Goal: Find specific page/section: Find specific page/section

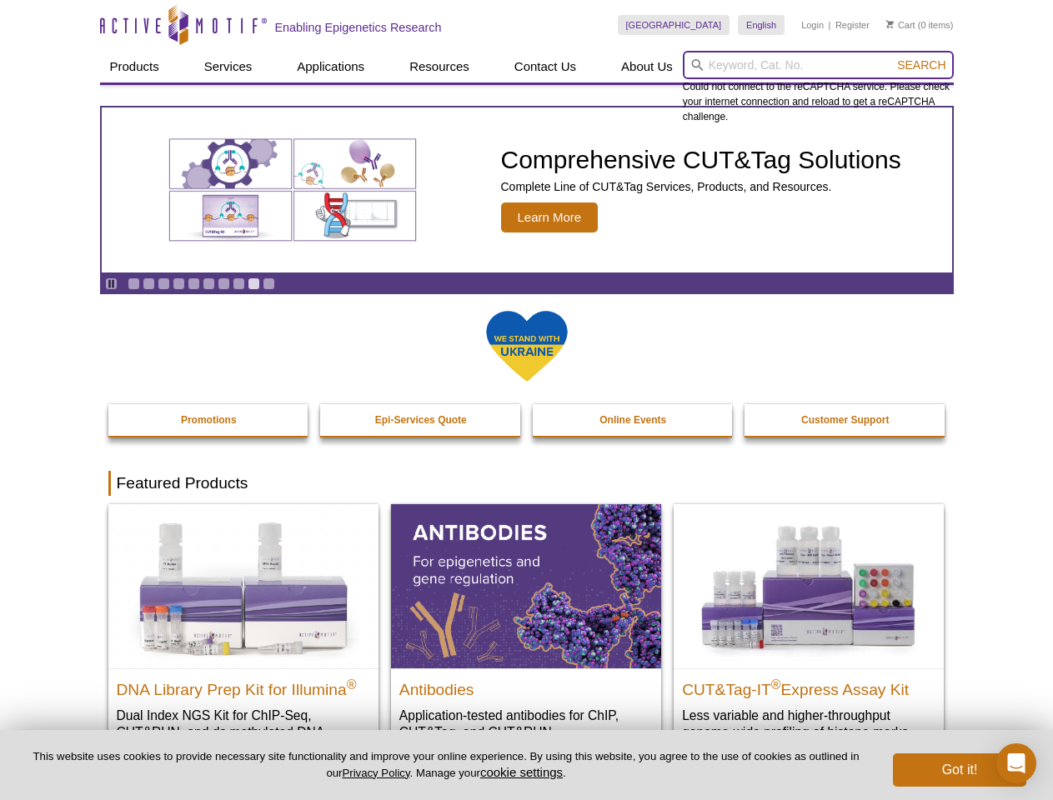
click at [818, 65] on input "search" at bounding box center [818, 65] width 271 height 28
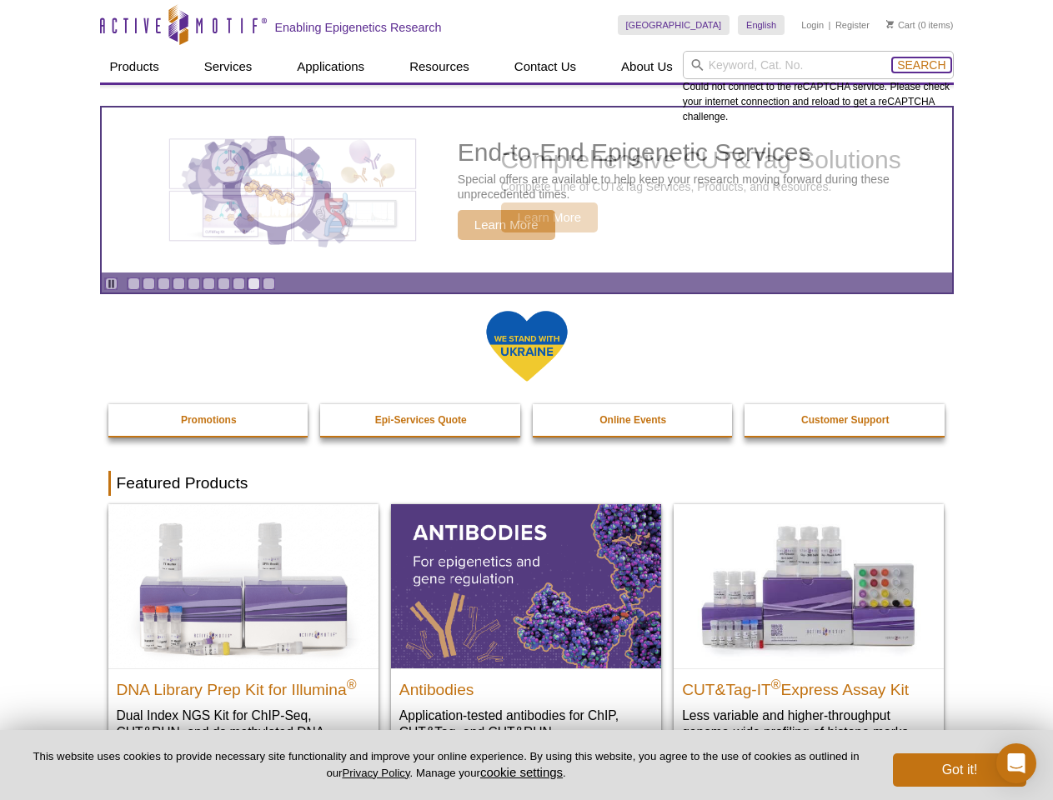
click at [921, 65] on span "Search" at bounding box center [921, 64] width 48 height 13
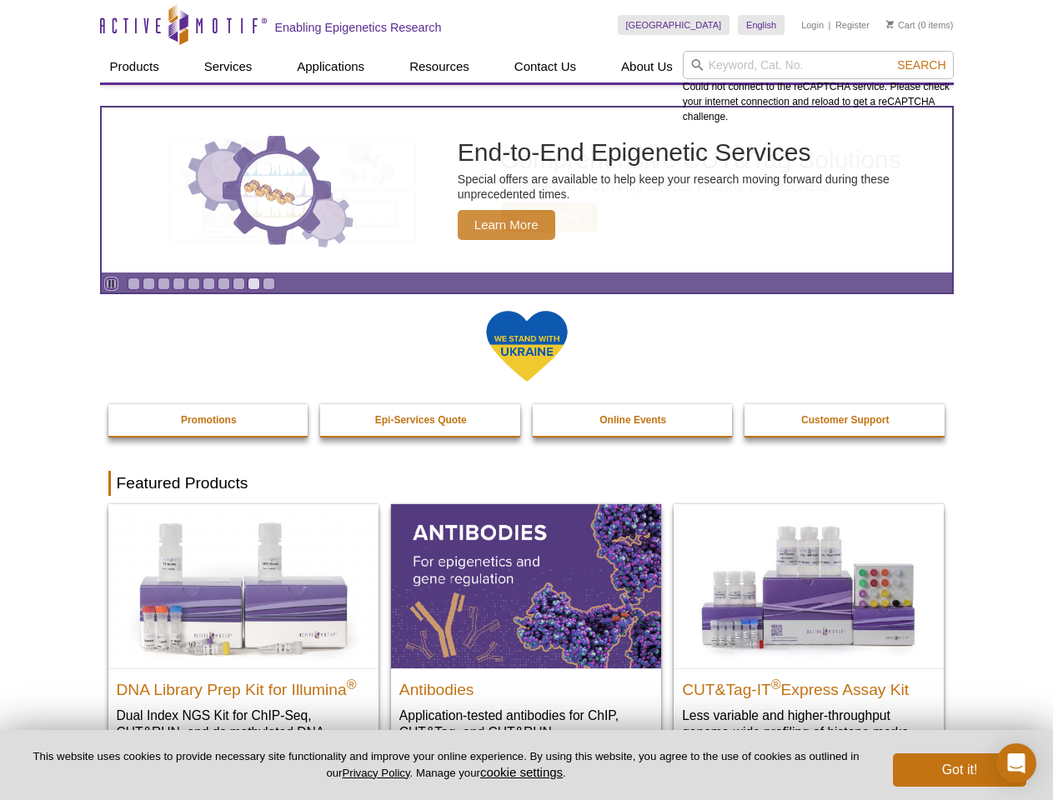
click at [111, 283] on icon "Pause" at bounding box center [111, 283] width 11 height 11
click at [133, 283] on link "Go to slide 1" at bounding box center [134, 284] width 13 height 13
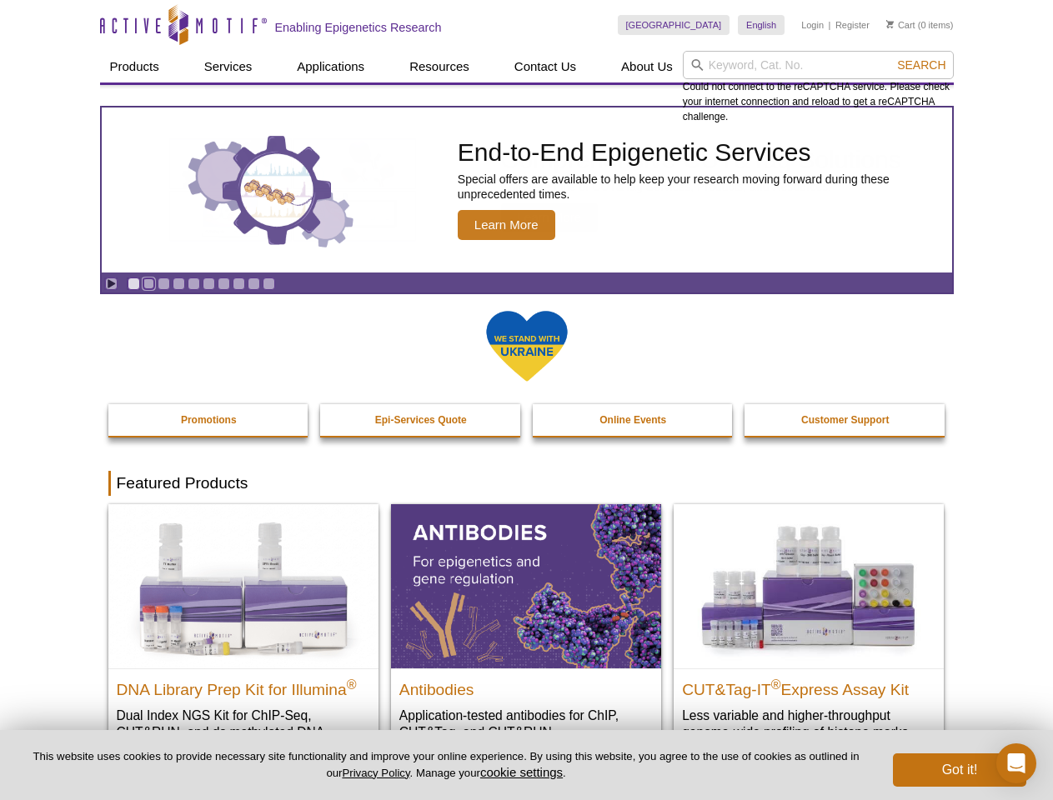
click at [148, 283] on link "Go to slide 2" at bounding box center [149, 284] width 13 height 13
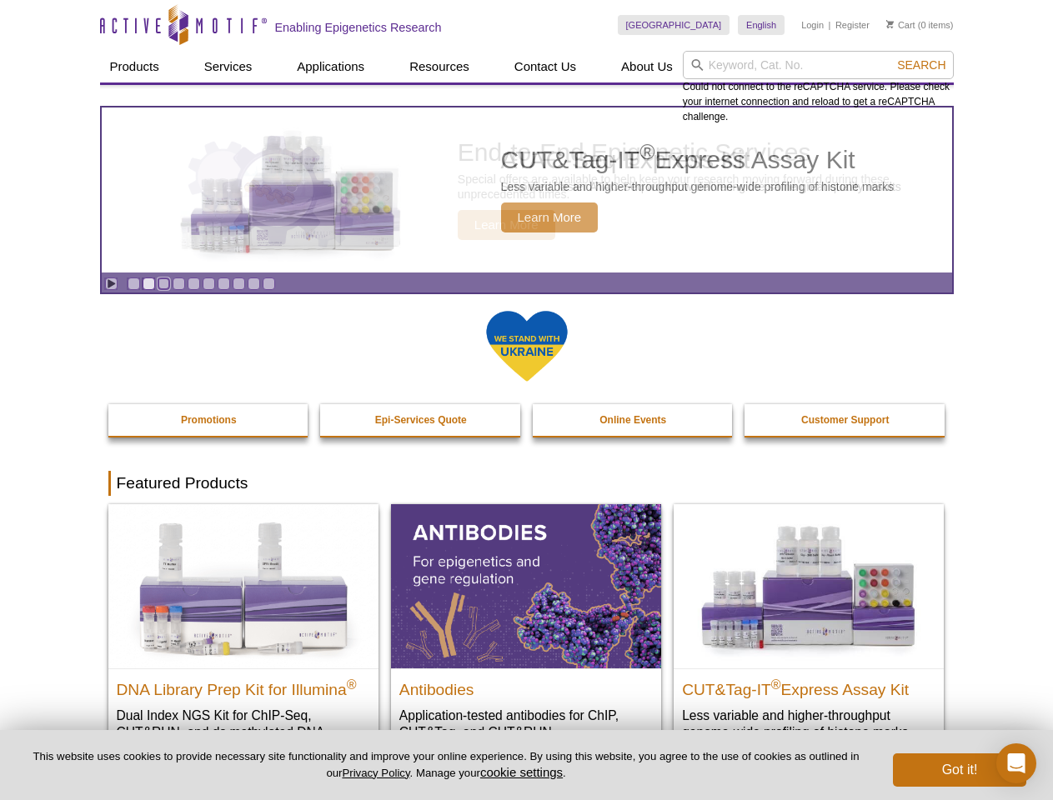
click at [163, 283] on link "Go to slide 3" at bounding box center [164, 284] width 13 height 13
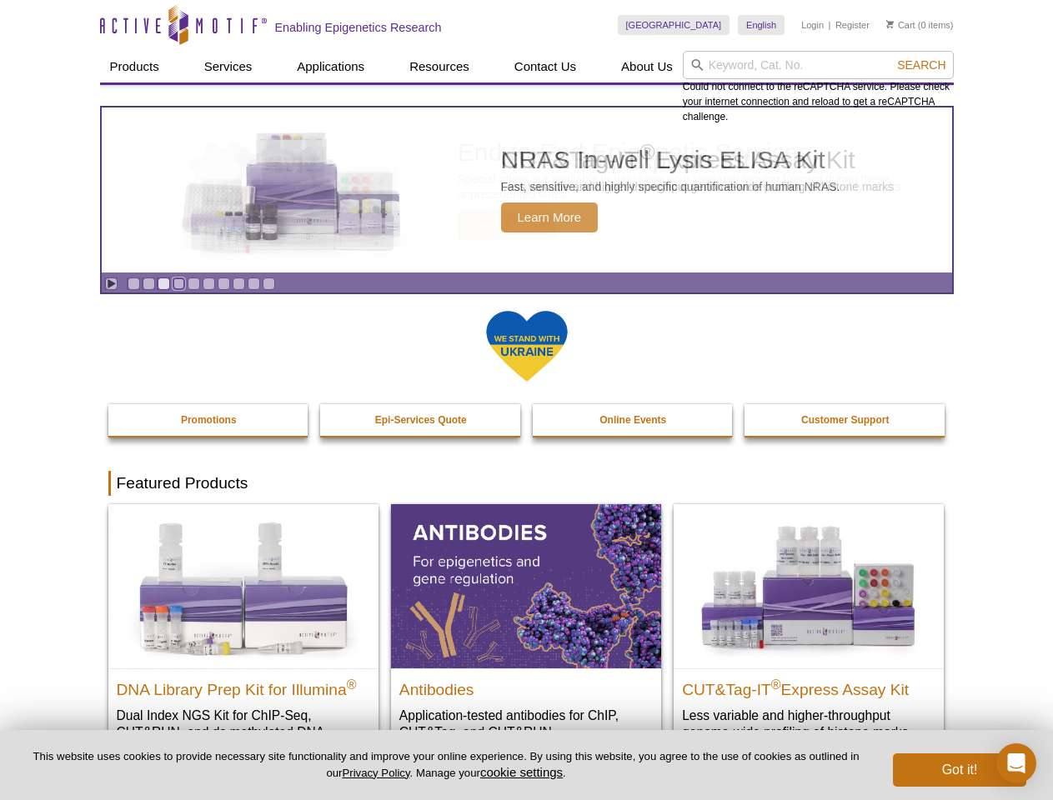
click at [178, 283] on link "Go to slide 4" at bounding box center [179, 284] width 13 height 13
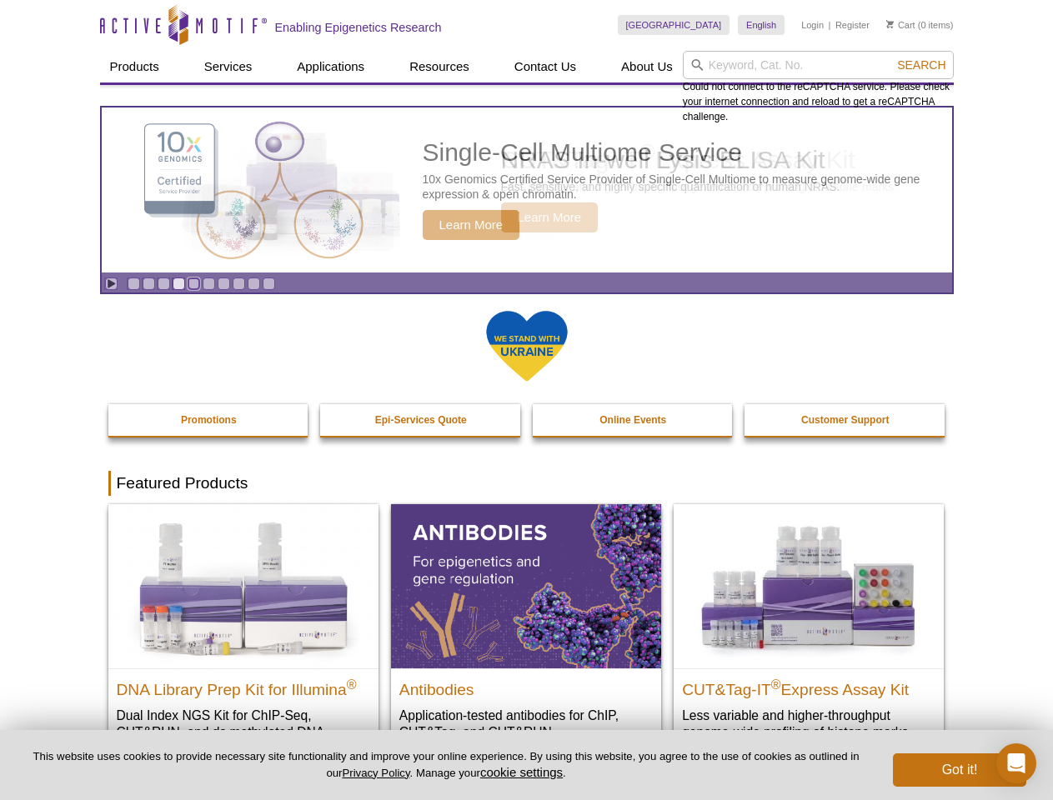
click at [193, 283] on link "Go to slide 5" at bounding box center [194, 284] width 13 height 13
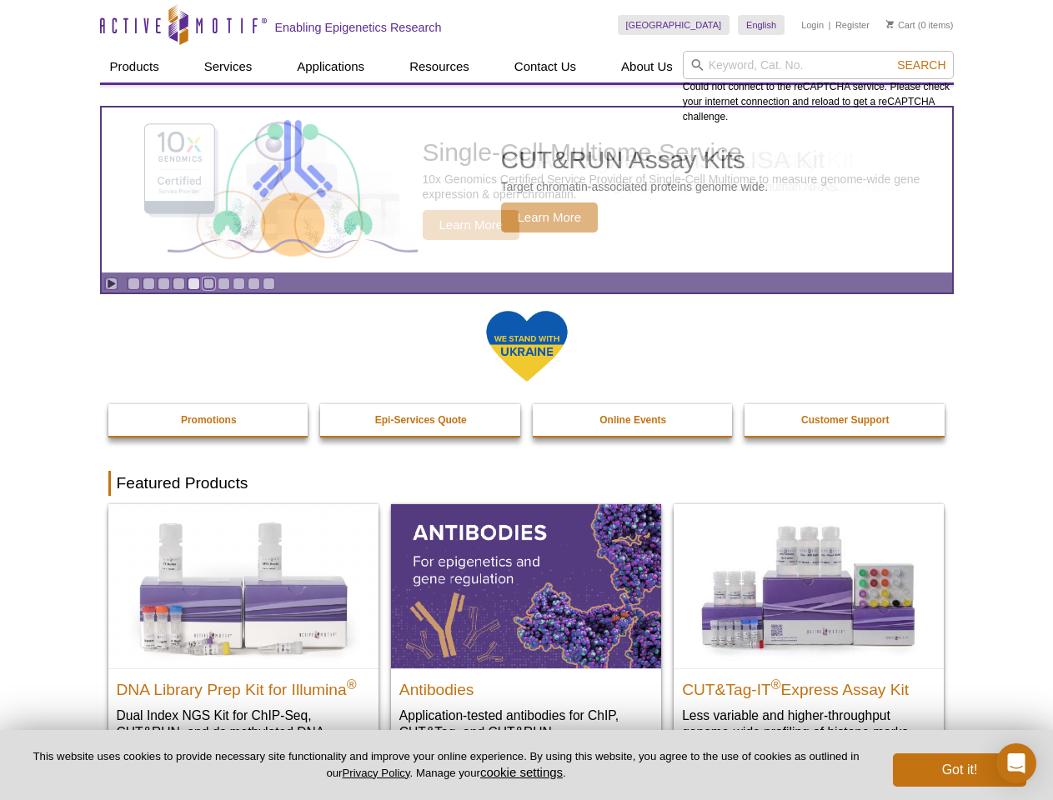
click at [208, 283] on link "Go to slide 6" at bounding box center [209, 284] width 13 height 13
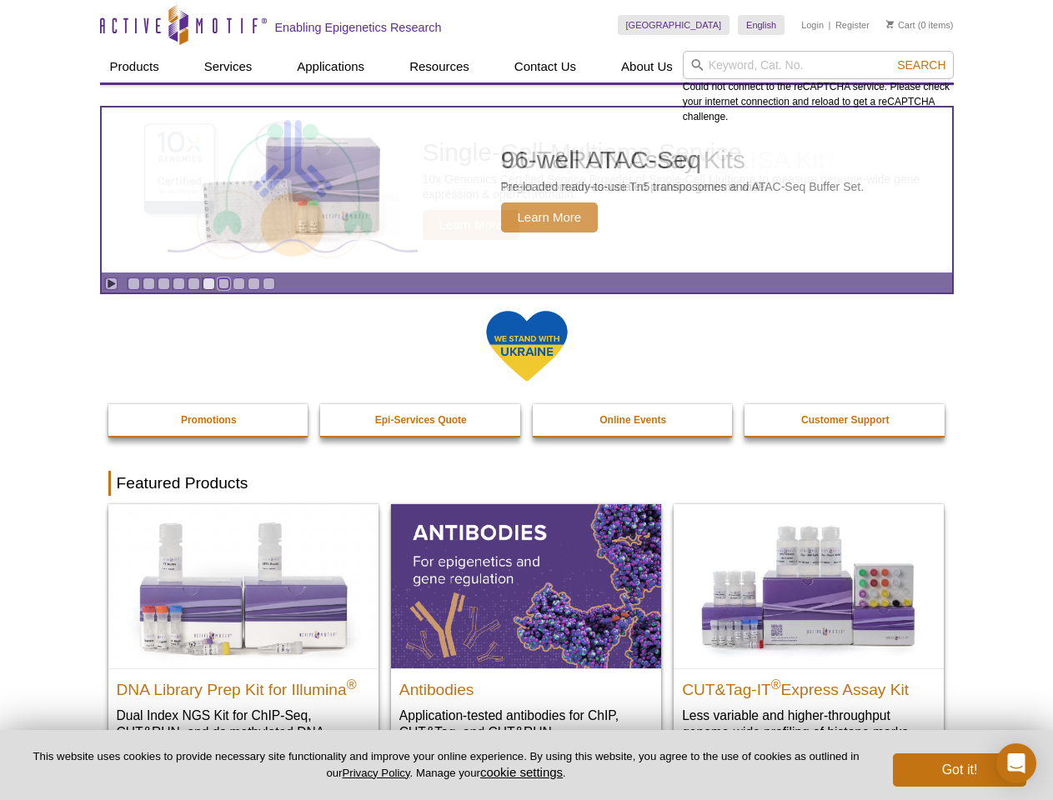
click at [223, 283] on link "Go to slide 7" at bounding box center [224, 284] width 13 height 13
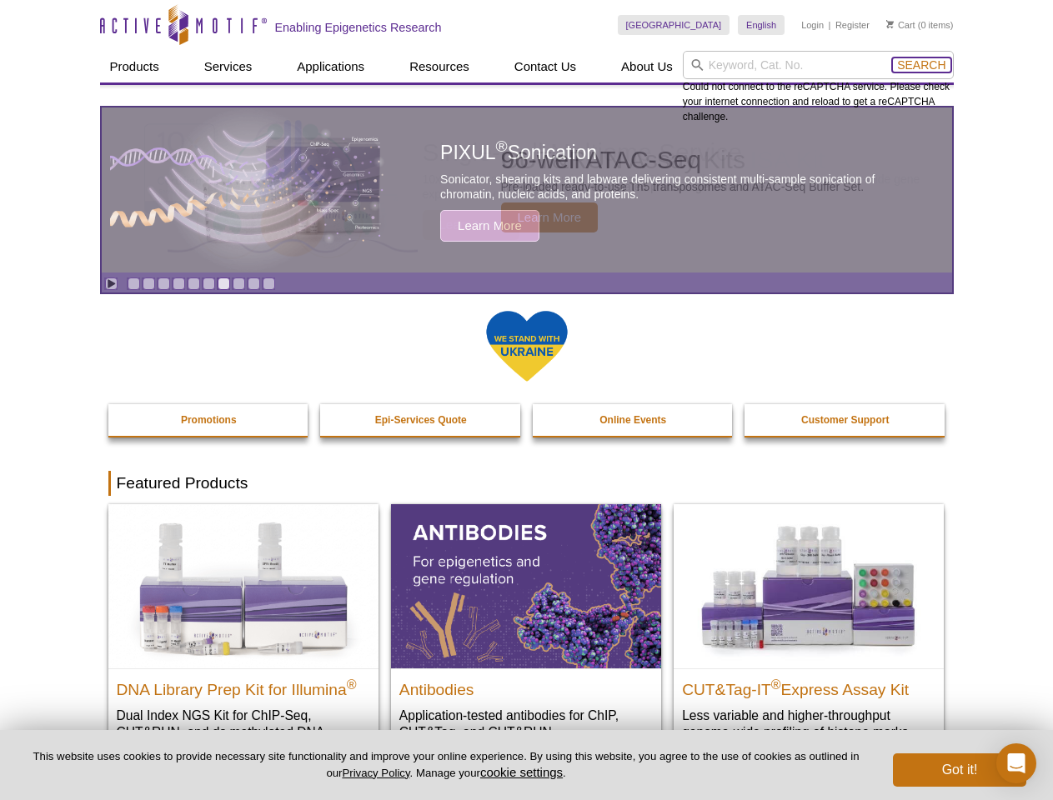
click at [921, 65] on span "Search" at bounding box center [921, 64] width 48 height 13
